Goal: Task Accomplishment & Management: Complete application form

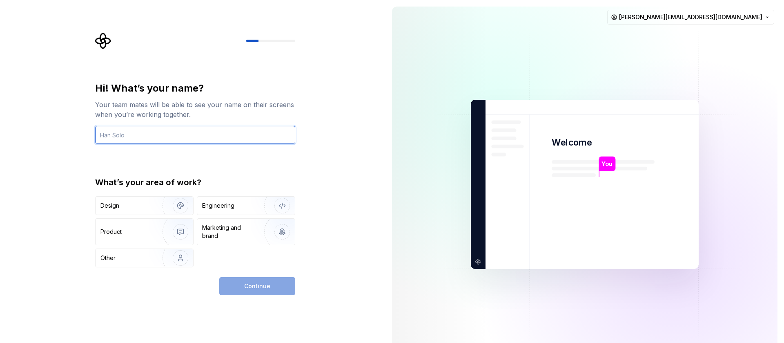
click at [123, 141] on input "text" at bounding box center [195, 135] width 200 height 18
type input "Muhammad Ahmad"
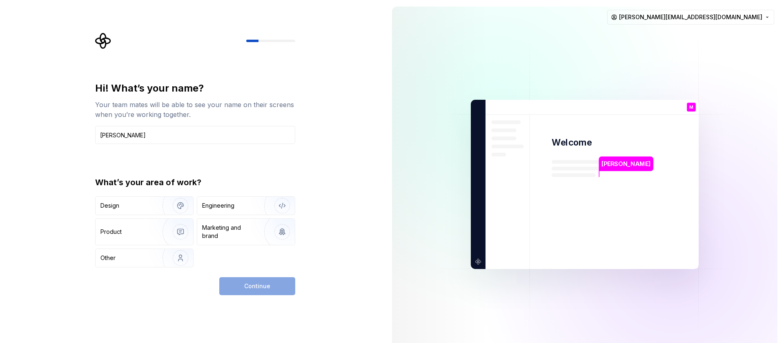
click at [235, 285] on div "Continue" at bounding box center [257, 286] width 76 height 18
click at [150, 213] on img "button" at bounding box center [175, 205] width 52 height 55
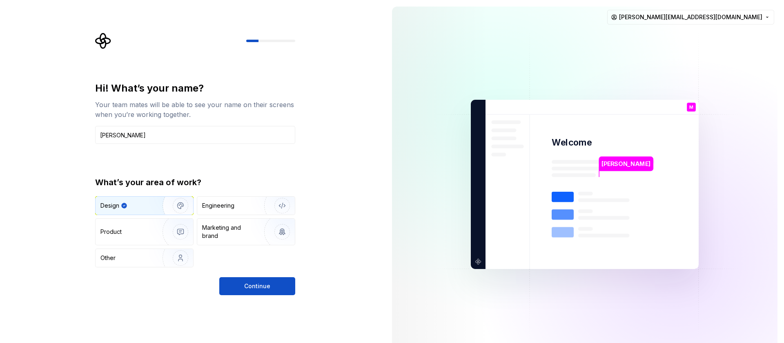
click at [261, 274] on div "Hi! What’s your name? Your team mates will be able to see your name on their sc…" at bounding box center [195, 188] width 200 height 213
click at [266, 287] on span "Continue" at bounding box center [257, 286] width 26 height 8
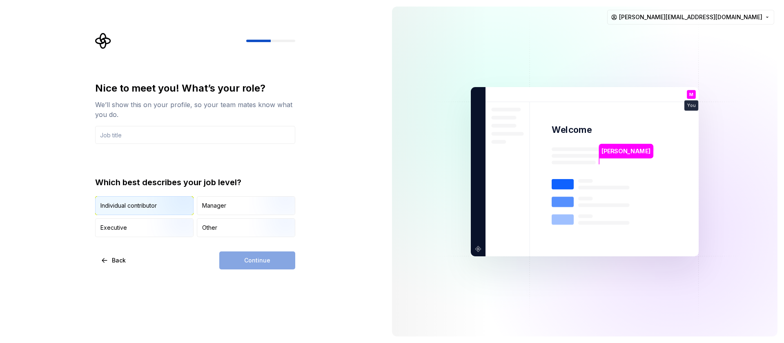
click at [142, 207] on div "Individual contributor" at bounding box center [129, 205] width 56 height 8
click at [246, 252] on div "Continue" at bounding box center [257, 260] width 76 height 18
click at [244, 259] on div "Continue" at bounding box center [257, 260] width 76 height 18
click at [153, 130] on input "text" at bounding box center [195, 135] width 200 height 18
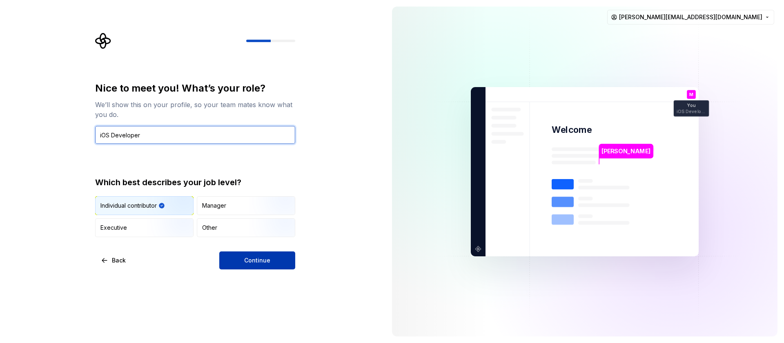
type input "iOS Developer"
click at [275, 258] on button "Continue" at bounding box center [257, 260] width 76 height 18
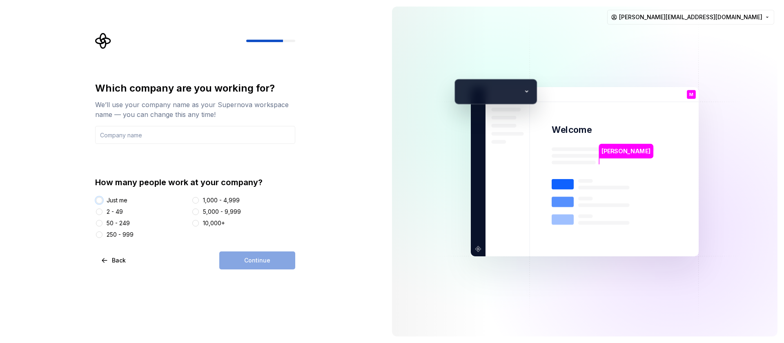
click at [99, 198] on button "Just me" at bounding box center [99, 200] width 7 height 7
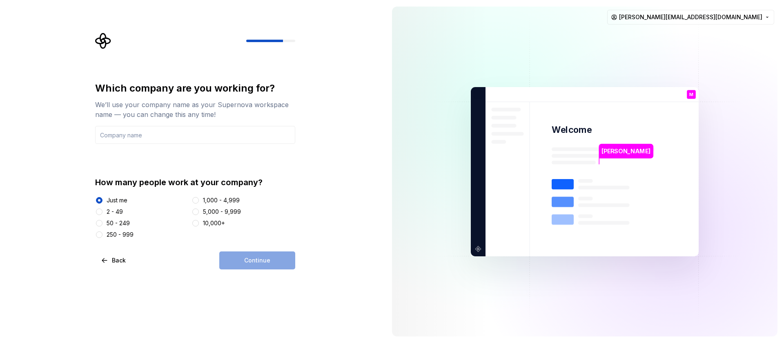
click at [126, 148] on div "Which company are you working for? We’ll use your company name as your Supernov…" at bounding box center [195, 160] width 200 height 157
click at [125, 132] on input "text" at bounding box center [195, 135] width 200 height 18
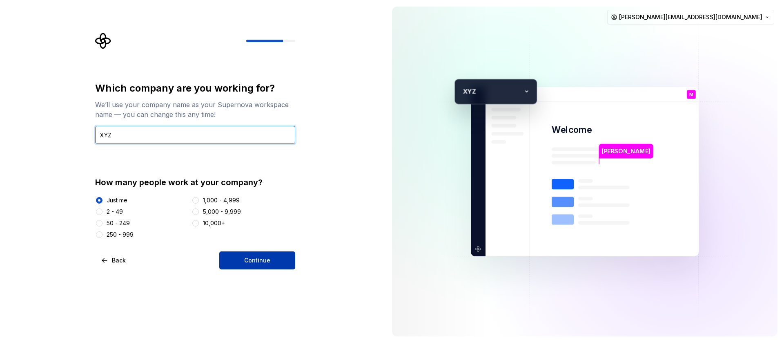
type input "XYZ"
click at [243, 263] on button "Continue" at bounding box center [257, 260] width 76 height 18
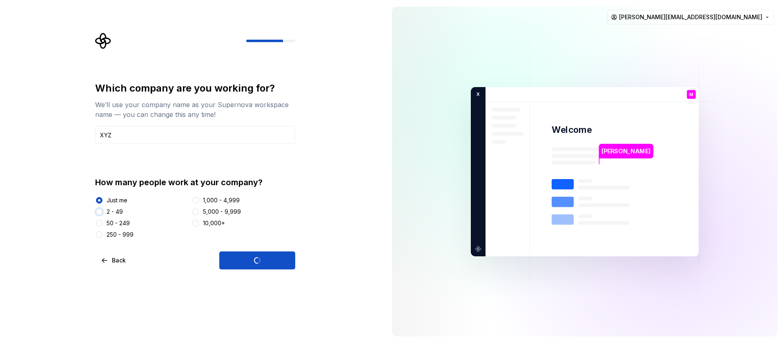
click at [98, 211] on button "2 - 49" at bounding box center [99, 211] width 7 height 7
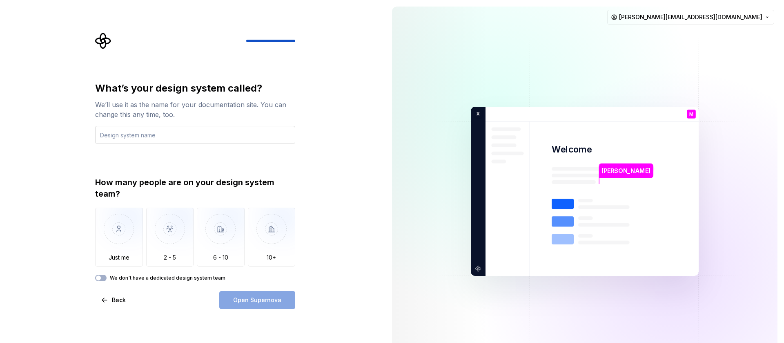
click at [148, 129] on input "text" at bounding box center [195, 135] width 200 height 18
click at [121, 225] on img "button" at bounding box center [119, 235] width 48 height 55
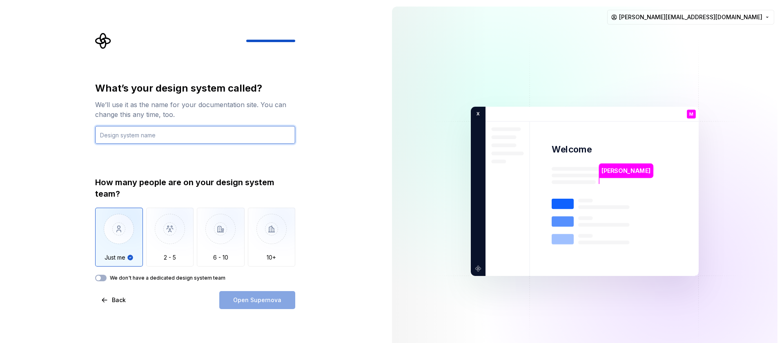
click at [138, 132] on input "text" at bounding box center [195, 135] width 200 height 18
click at [101, 275] on icon "button" at bounding box center [98, 277] width 7 height 5
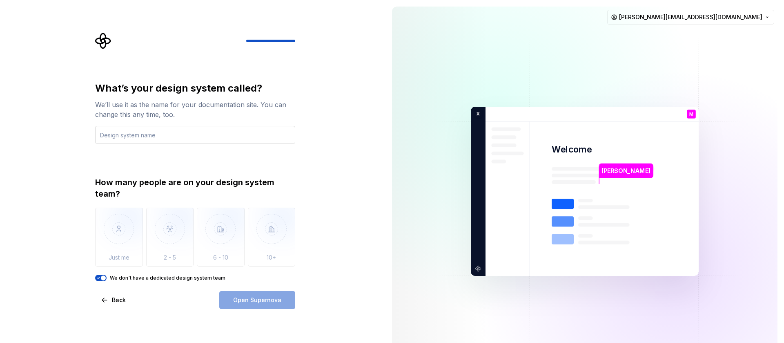
click at [151, 138] on input "text" at bounding box center [195, 135] width 200 height 18
click at [100, 275] on icon "button" at bounding box center [98, 277] width 7 height 5
click at [109, 250] on img "button" at bounding box center [119, 235] width 48 height 55
click at [143, 137] on input "text" at bounding box center [195, 135] width 200 height 18
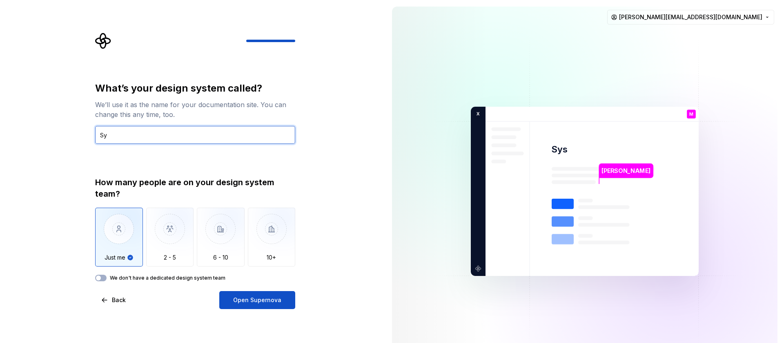
type input "S"
type input "Design system"
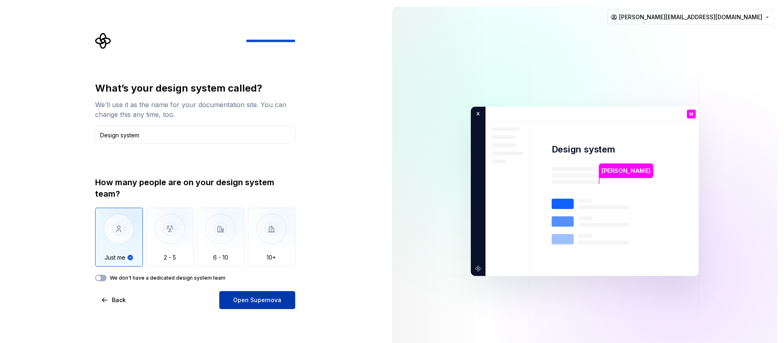
click at [258, 305] on button "Open Supernova" at bounding box center [257, 300] width 76 height 18
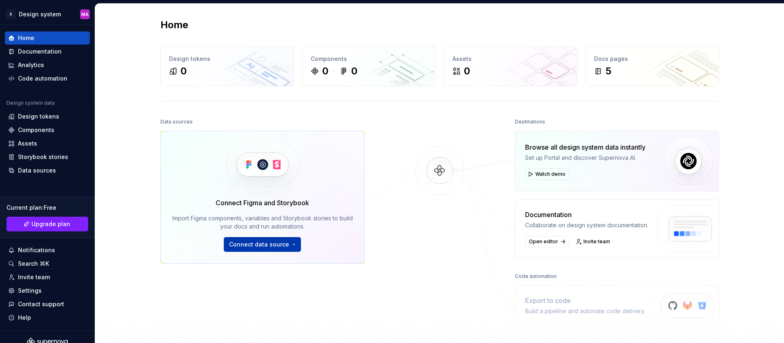
click at [292, 241] on button "Connect data source" at bounding box center [262, 244] width 77 height 15
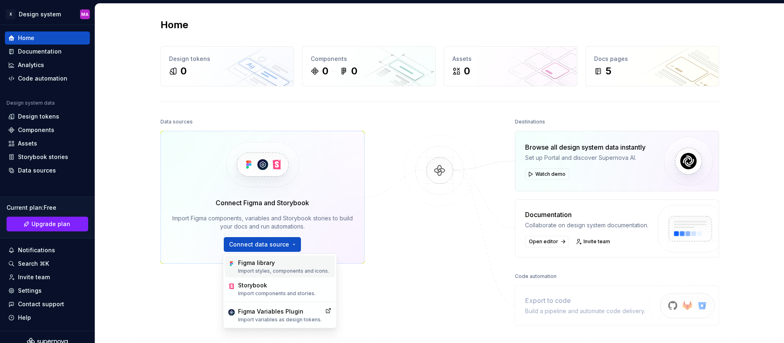
click at [286, 259] on div "Figma library" at bounding box center [283, 263] width 91 height 8
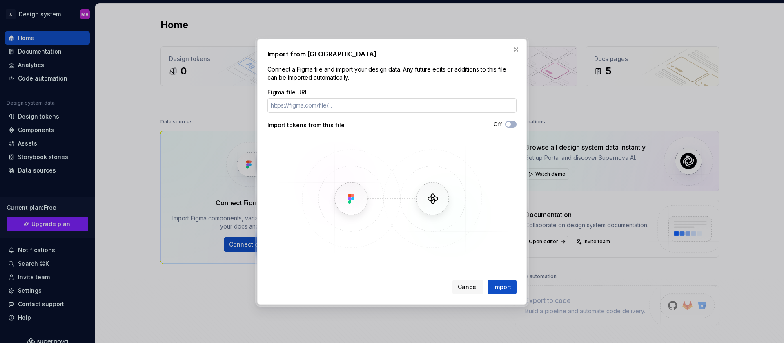
click at [319, 109] on input "Figma file URL" at bounding box center [392, 105] width 249 height 15
paste input "https://www.figma.com/design/xvo5Yfk0ROY8wbBI5chiYV/HiFi-Mockups---New-Purple-T…"
drag, startPoint x: 396, startPoint y: 108, endPoint x: 626, endPoint y: 113, distance: 230.5
click at [626, 113] on div "Import from Figma Connect a Figma file and import your design data. Any future …" at bounding box center [392, 171] width 784 height 343
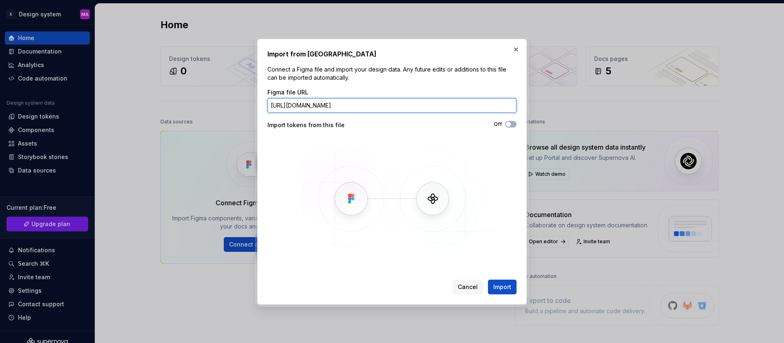
scroll to position [0, 0]
paste input "5Yfk0ROY8wbBI5chiYV/HiFi-Mockups---New-Purple-Tor?node-id=789-3924&p=f&t=bKHGEK…"
type input "https://www.figma.com/design/xvo5Yfk0ROY8wbBI5chiYV/HiFi-Mockups---New-Purple-T…"
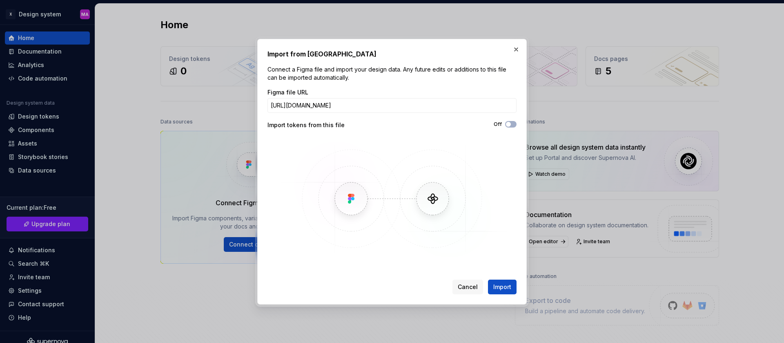
scroll to position [0, 0]
click at [510, 126] on button "Off" at bounding box center [510, 124] width 11 height 7
click at [512, 288] on button "Import" at bounding box center [502, 286] width 29 height 15
click at [497, 283] on span "Import" at bounding box center [503, 287] width 18 height 8
click at [519, 50] on button "button" at bounding box center [516, 49] width 11 height 11
